Goal: Task Accomplishment & Management: Use online tool/utility

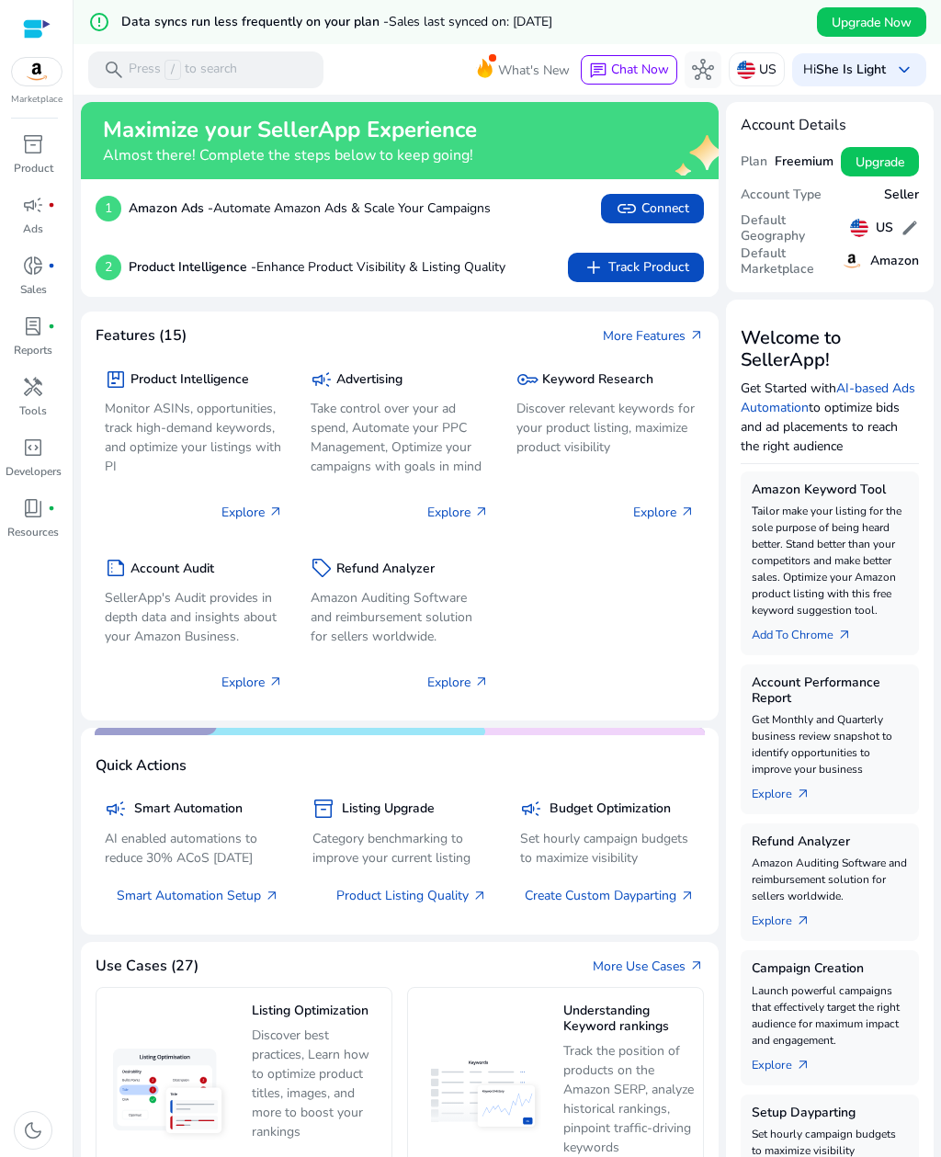
click at [38, 29] on div at bounding box center [37, 28] width 28 height 21
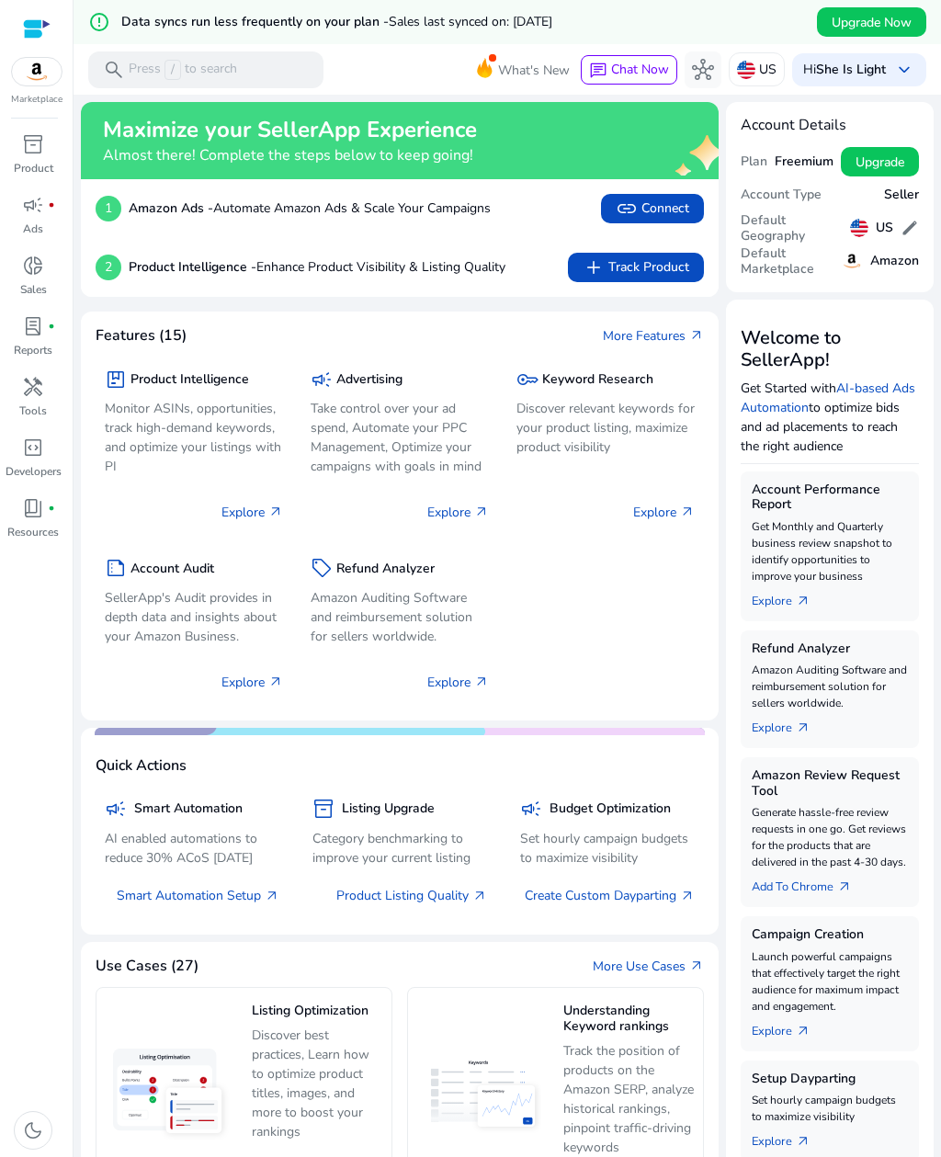
click at [249, 66] on div "search Press / to search" at bounding box center [205, 69] width 235 height 37
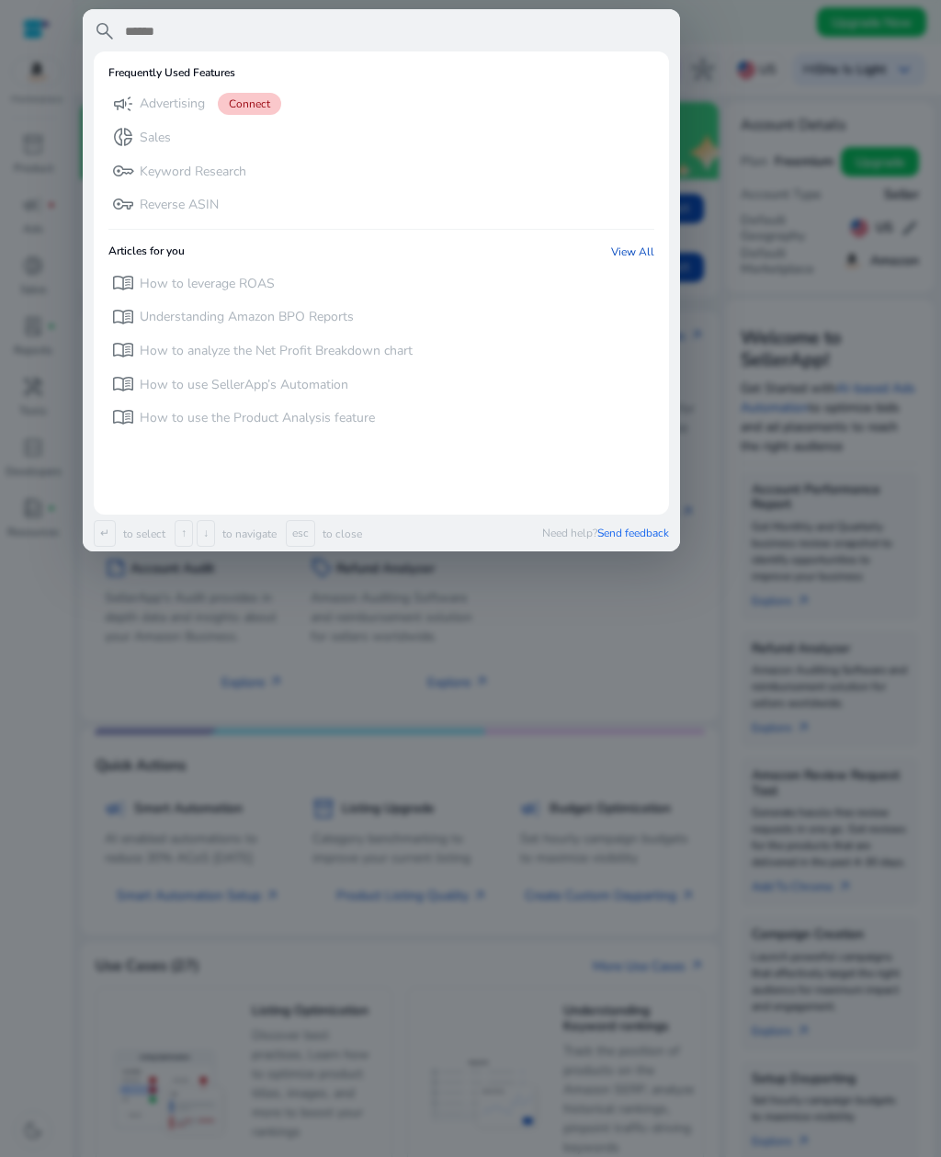
click at [289, 30] on input "text" at bounding box center [396, 31] width 546 height 22
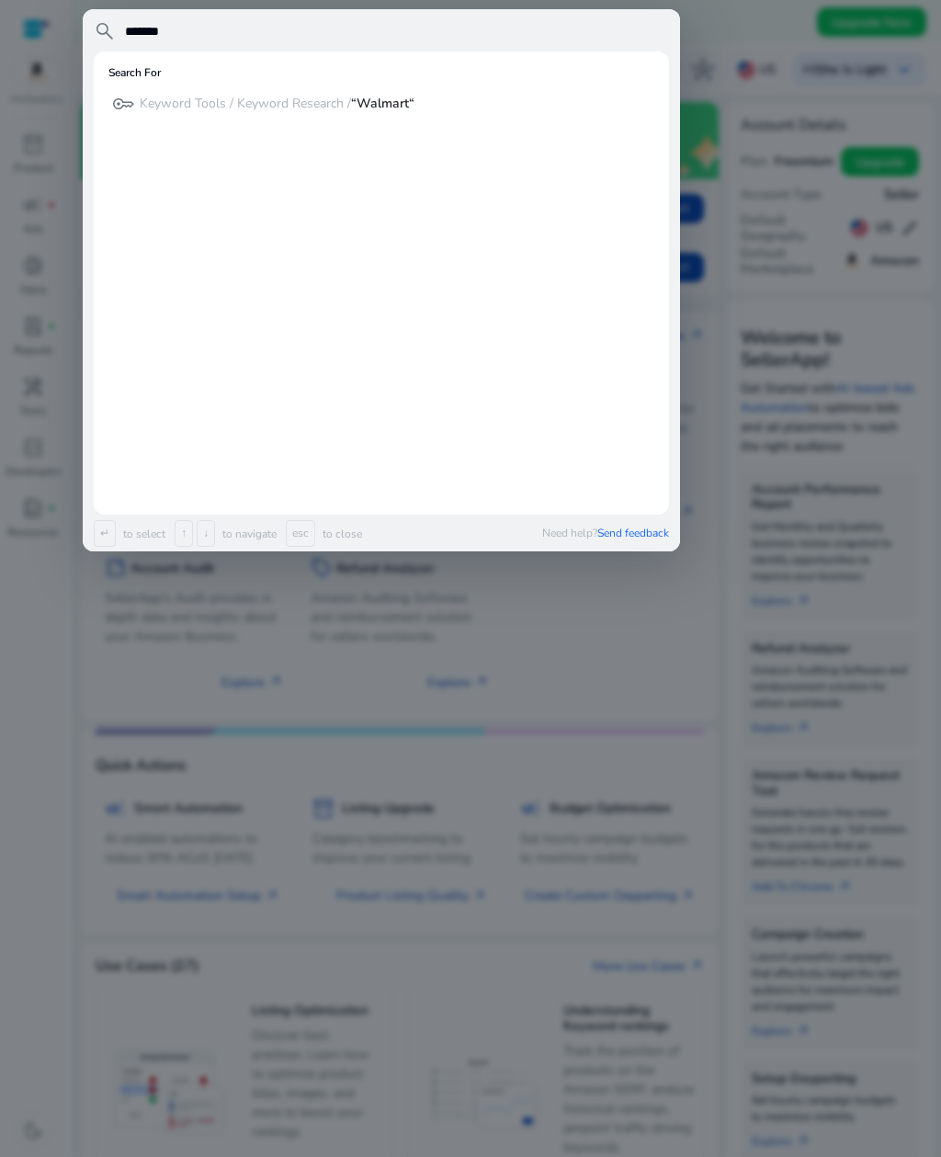
type input "*******"
click at [723, 357] on div at bounding box center [470, 578] width 941 height 1157
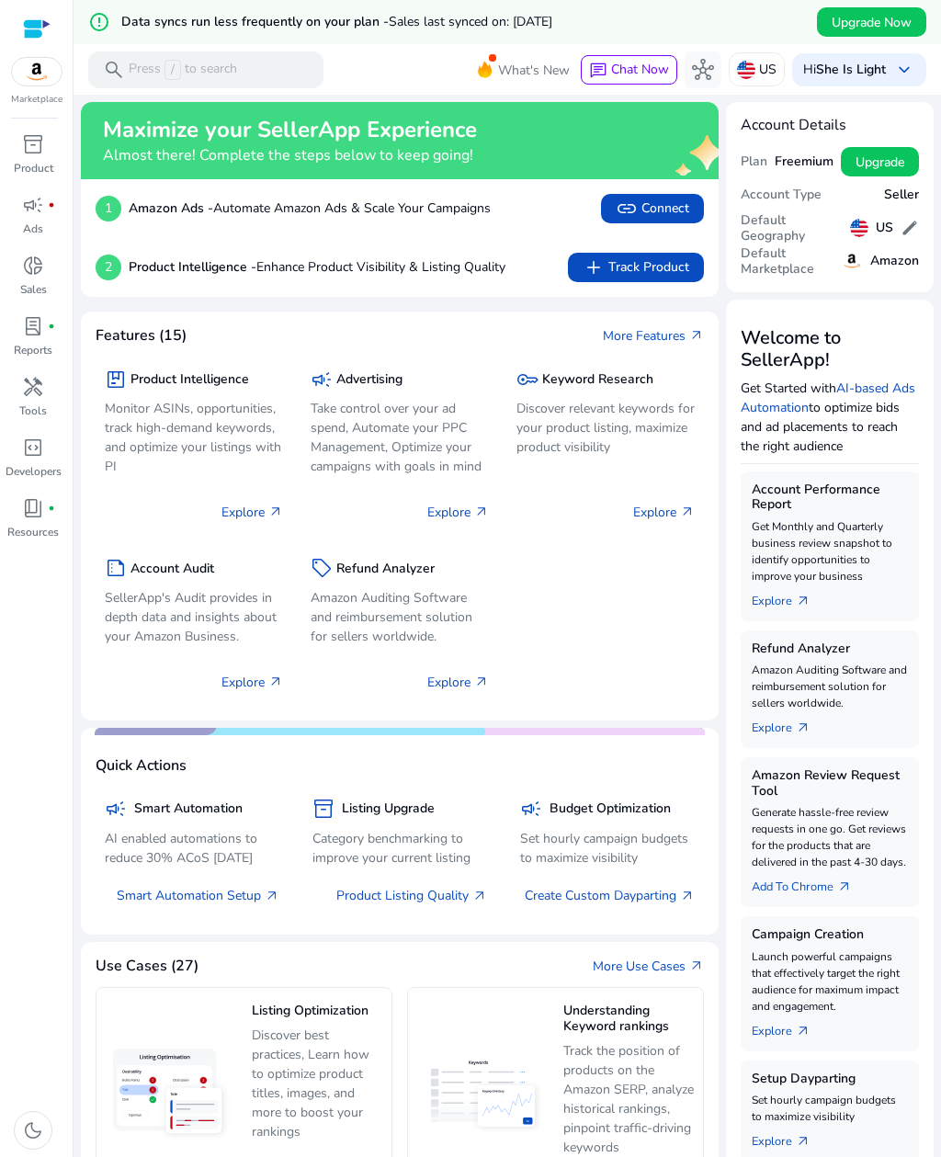
click at [48, 137] on div "inventory_2" at bounding box center [32, 144] width 51 height 29
